Goal: Check status: Check status

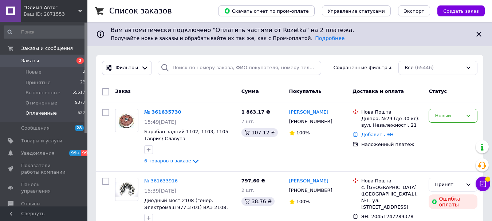
click at [39, 113] on span "Оплаченные" at bounding box center [40, 113] width 31 height 7
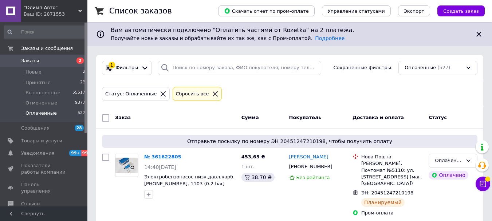
click at [212, 95] on icon at bounding box center [215, 94] width 7 height 7
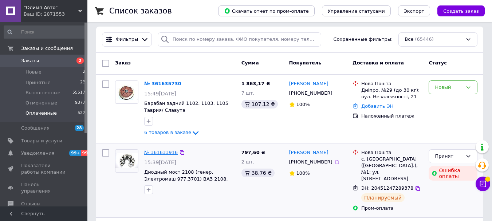
scroll to position [36, 0]
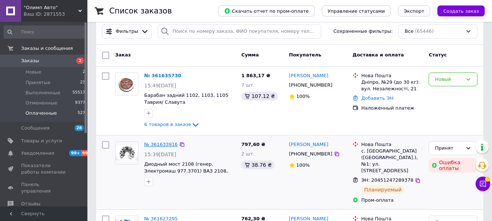
click at [154, 143] on link "№ 361633916" at bounding box center [160, 144] width 33 height 5
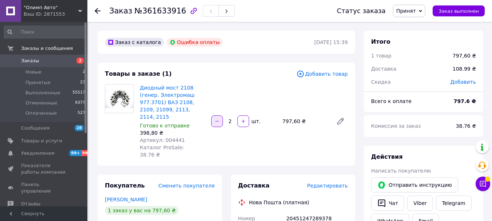
click at [219, 119] on icon "button" at bounding box center [216, 121] width 5 height 5
type input "1"
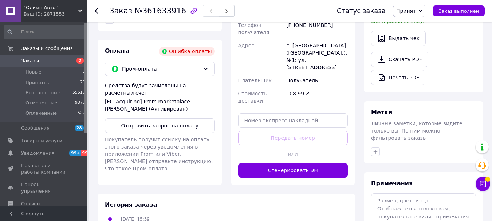
scroll to position [255, 0]
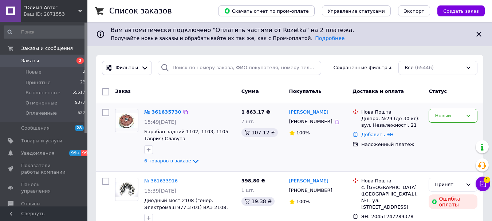
click at [160, 109] on div "№ 361635730" at bounding box center [162, 112] width 39 height 8
click at [162, 112] on link "№ 361635730" at bounding box center [162, 111] width 37 height 5
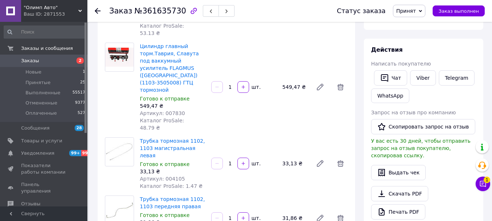
scroll to position [109, 0]
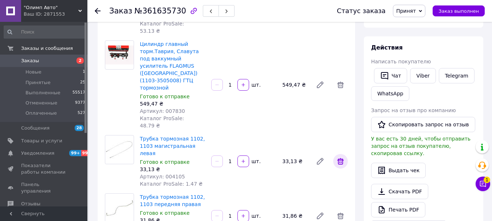
click at [341, 157] on icon at bounding box center [340, 161] width 9 height 9
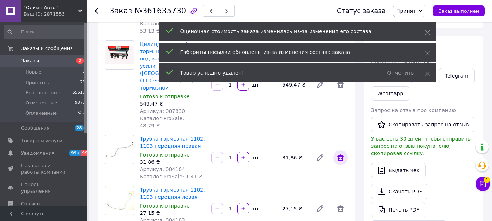
click at [338, 154] on icon at bounding box center [340, 157] width 7 height 7
click at [339, 153] on icon at bounding box center [340, 157] width 9 height 9
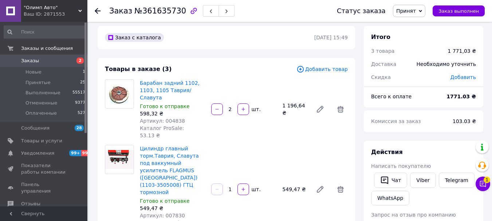
scroll to position [73, 0]
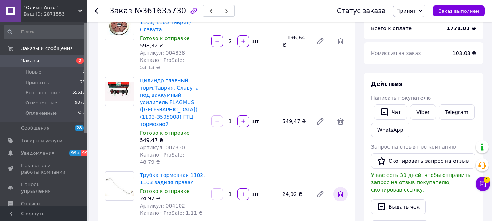
click at [338, 191] on icon at bounding box center [340, 194] width 7 height 7
